Goal: Information Seeking & Learning: Compare options

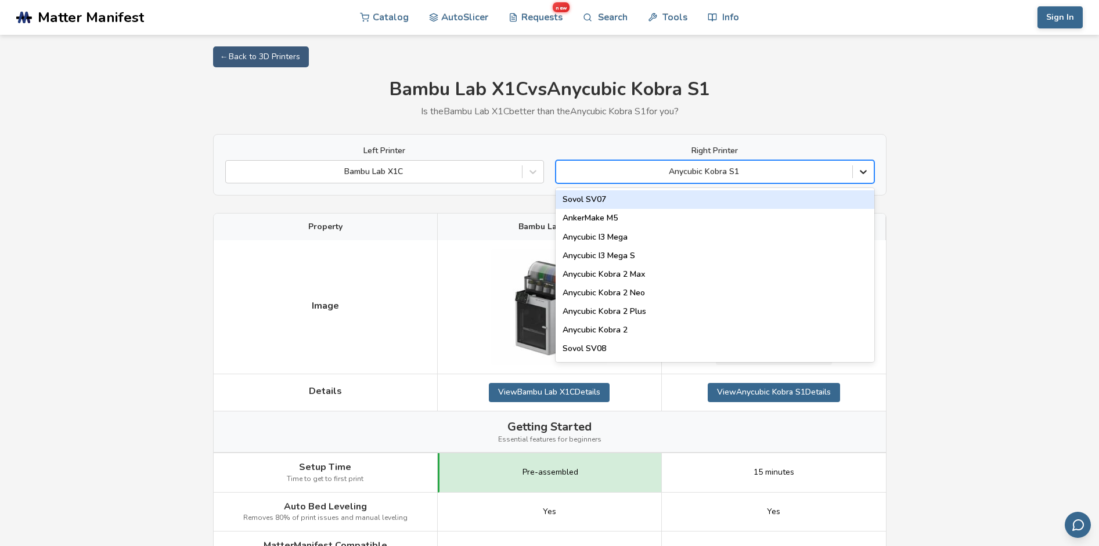
click at [862, 172] on icon at bounding box center [863, 173] width 7 height 4
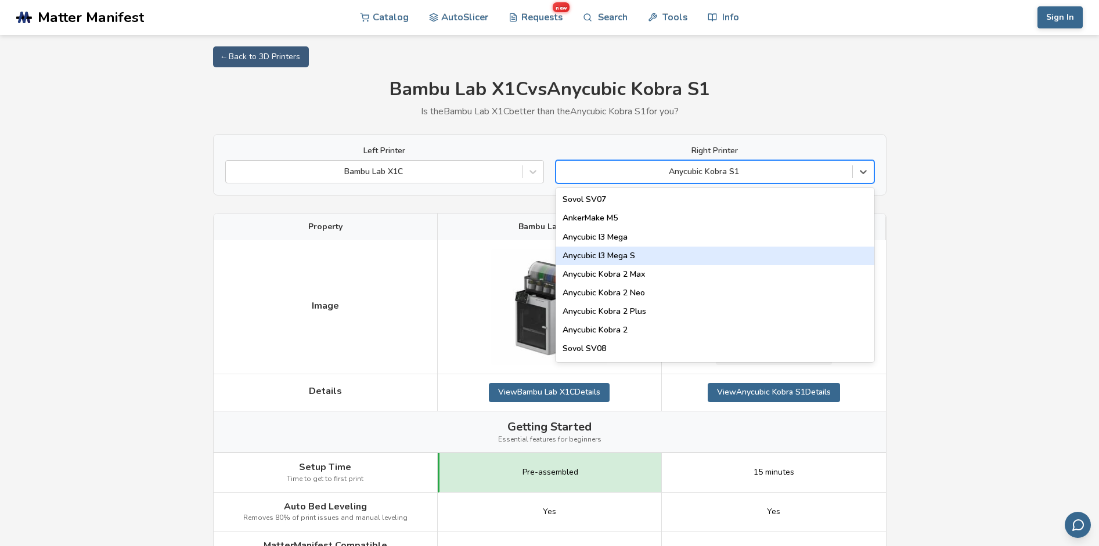
click at [652, 253] on div "Anycubic I3 Mega S" at bounding box center [715, 256] width 319 height 19
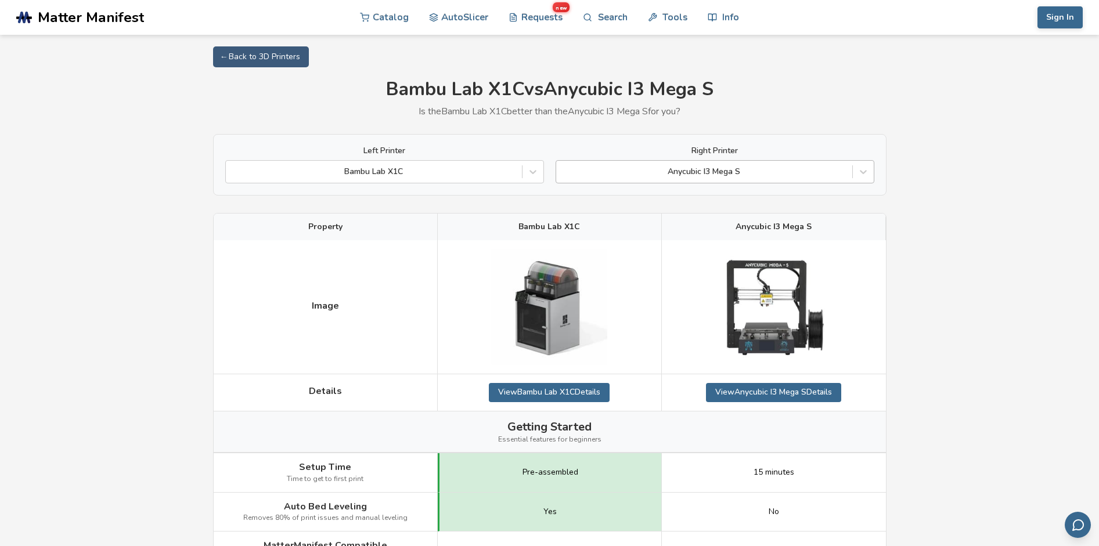
click at [805, 167] on div at bounding box center [704, 172] width 285 height 12
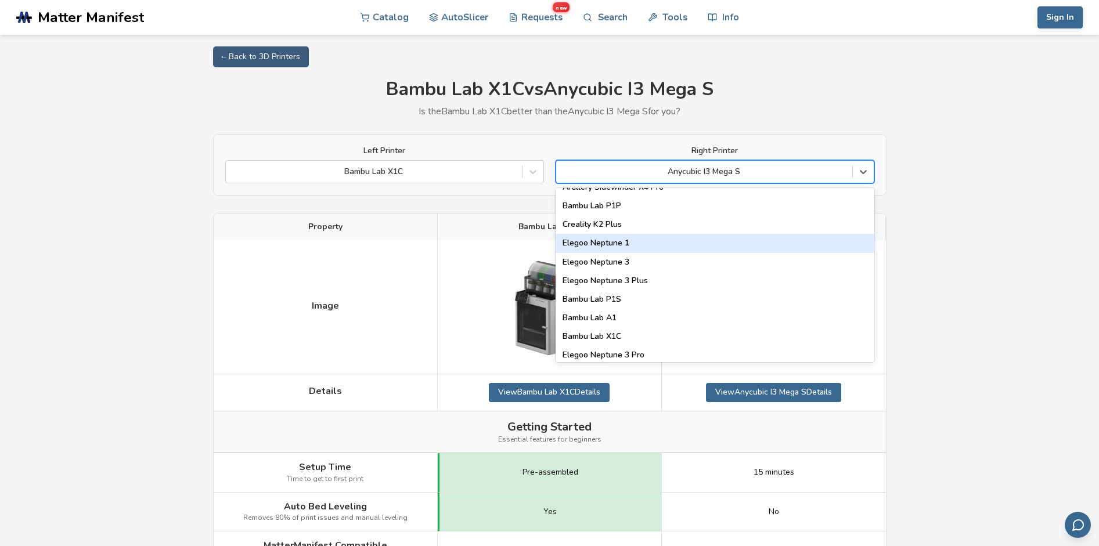
scroll to position [765, 0]
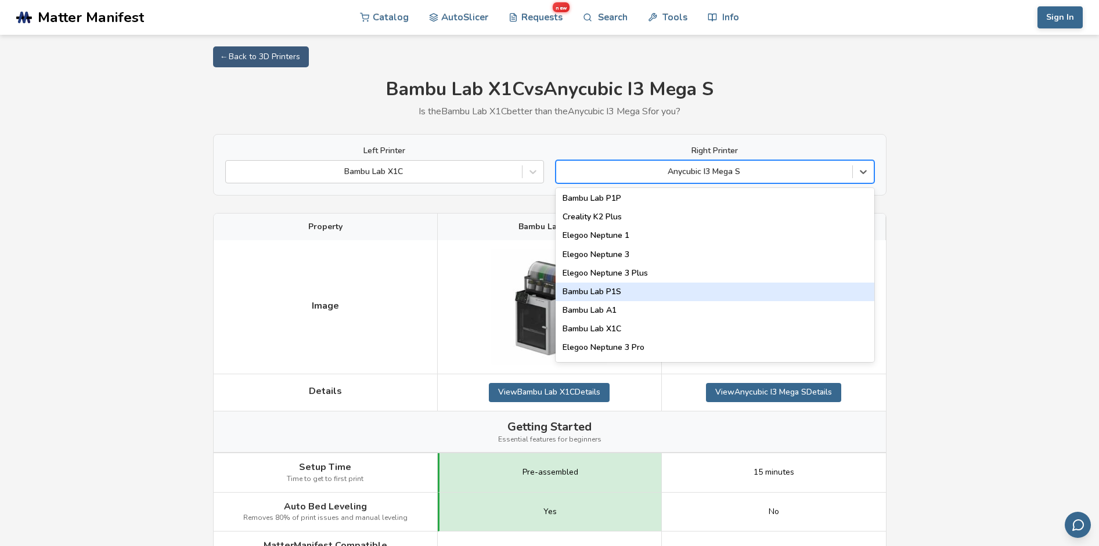
click at [618, 289] on div "Bambu Lab P1S" at bounding box center [715, 292] width 319 height 19
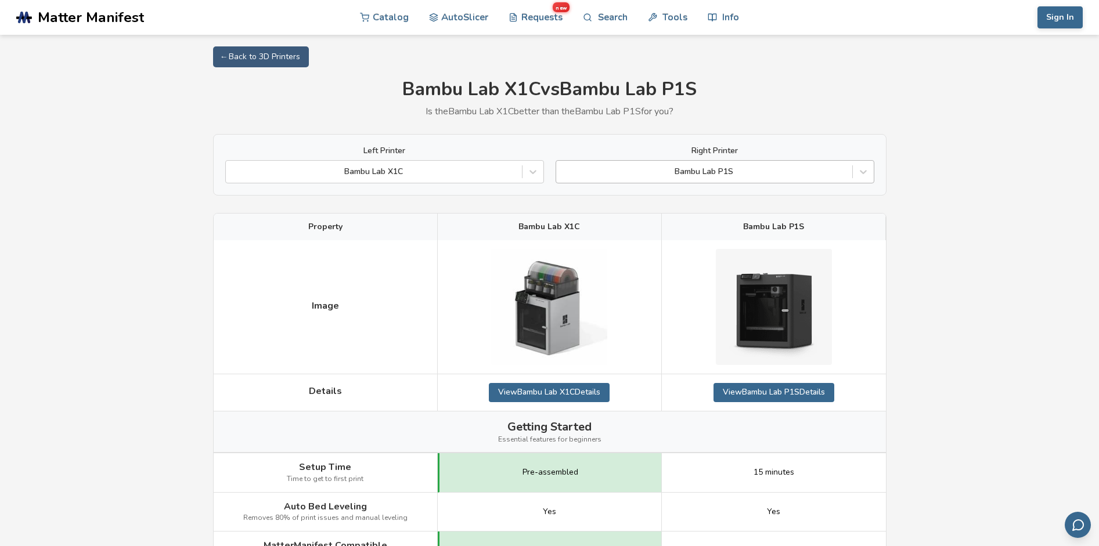
click at [798, 170] on div at bounding box center [704, 172] width 285 height 12
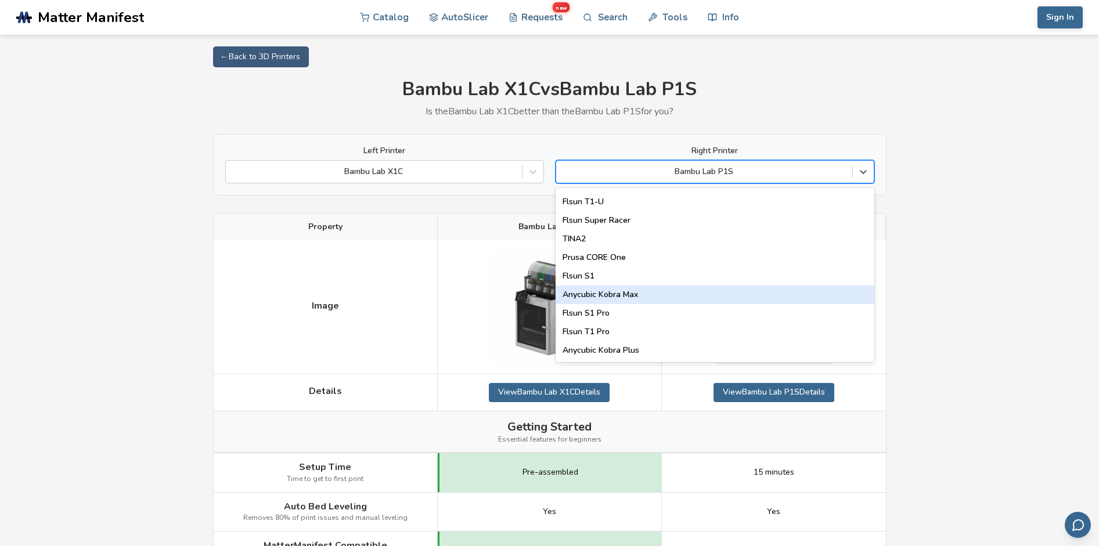
scroll to position [1489, 0]
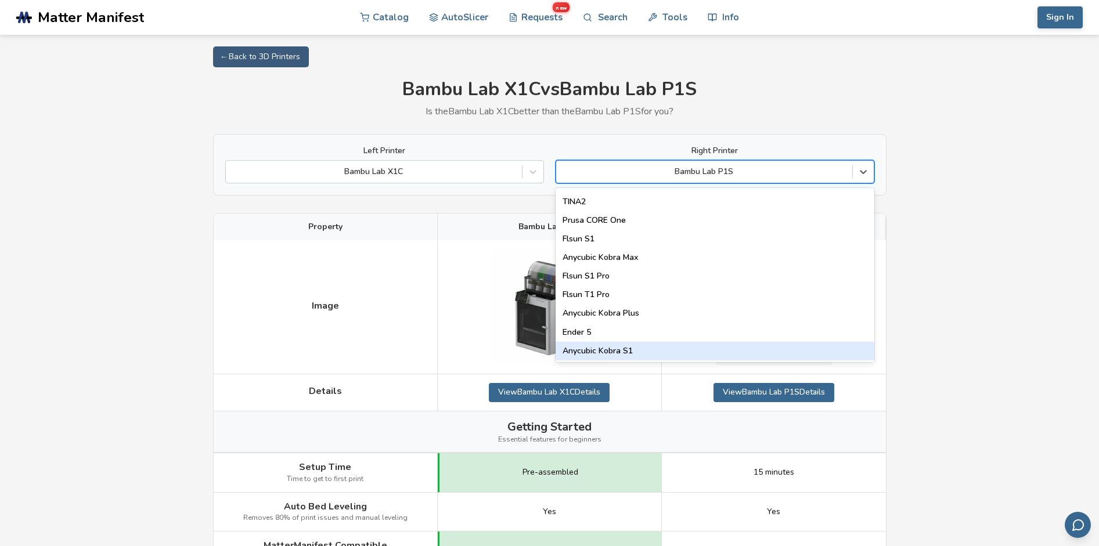
click at [650, 349] on div "Anycubic Kobra S1" at bounding box center [715, 351] width 319 height 19
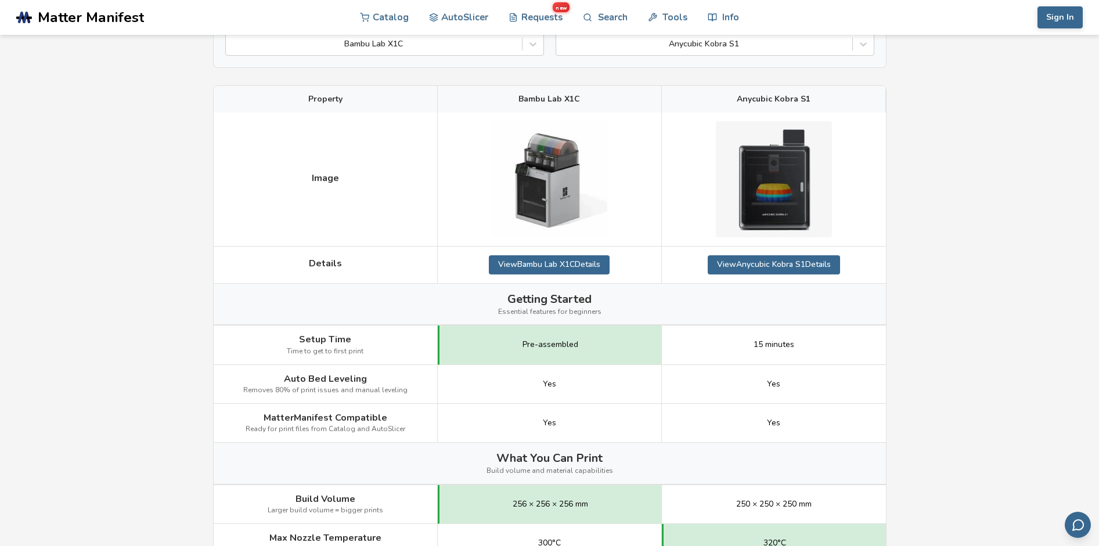
scroll to position [135, 0]
